Goal: Navigation & Orientation: Go to known website

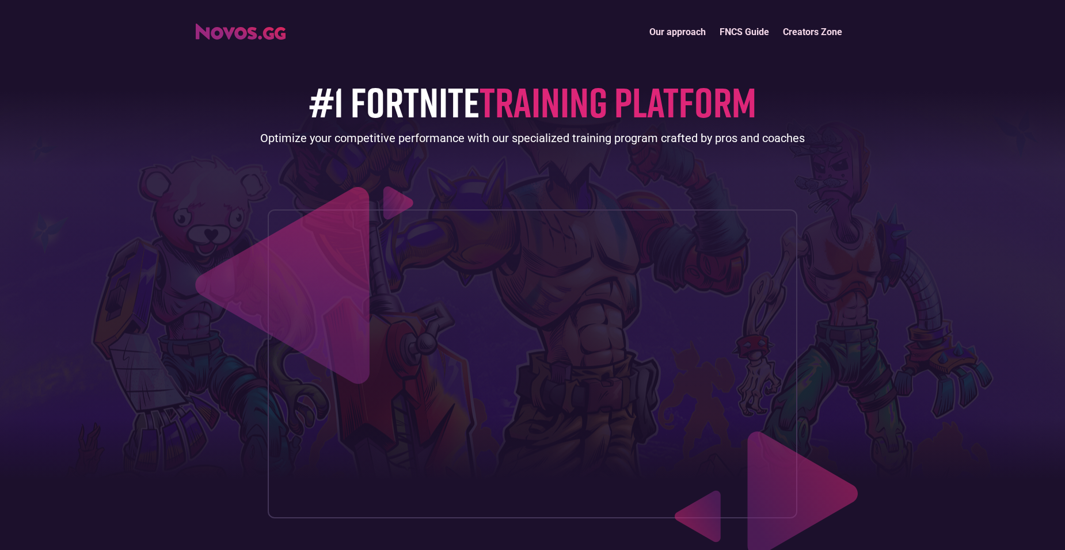
click at [227, 28] on img "home" at bounding box center [241, 32] width 90 height 16
